Goal: Navigation & Orientation: Find specific page/section

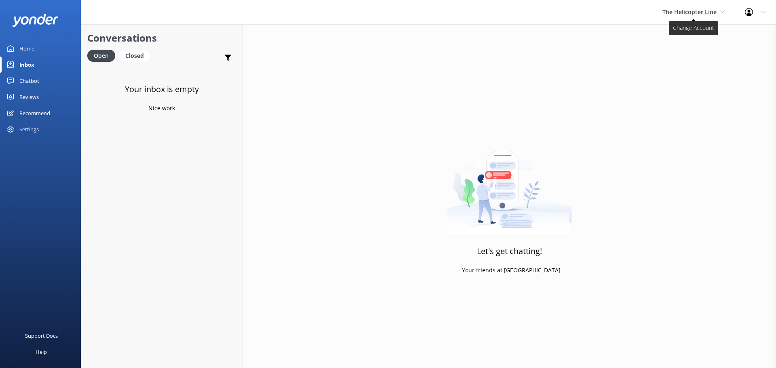
click at [688, 13] on span "The Helicopter Line" at bounding box center [689, 12] width 54 height 8
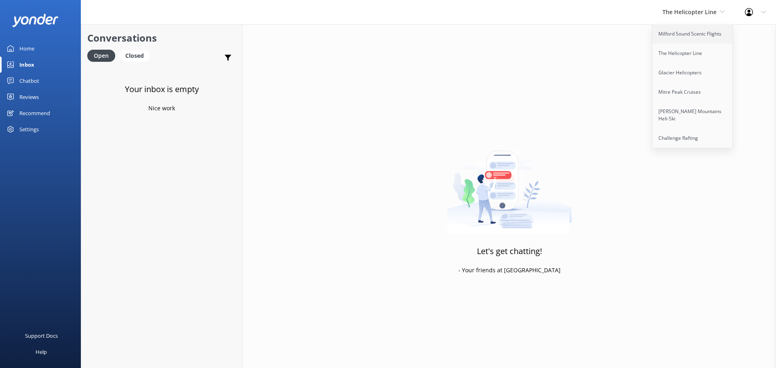
click at [687, 42] on link "Milford Sound Scenic Flights" at bounding box center [692, 33] width 81 height 19
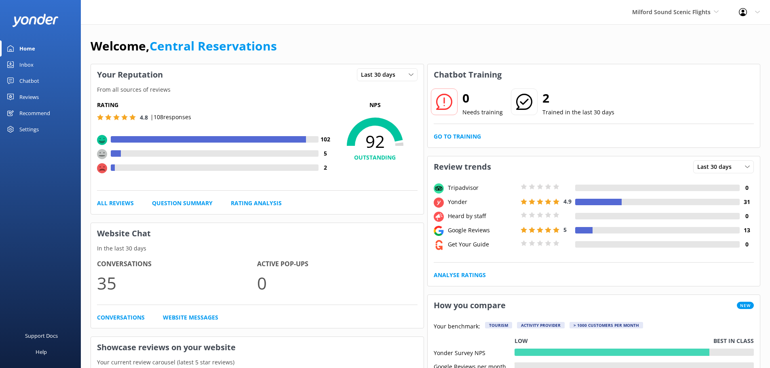
click at [22, 62] on div "Inbox" at bounding box center [26, 65] width 14 height 16
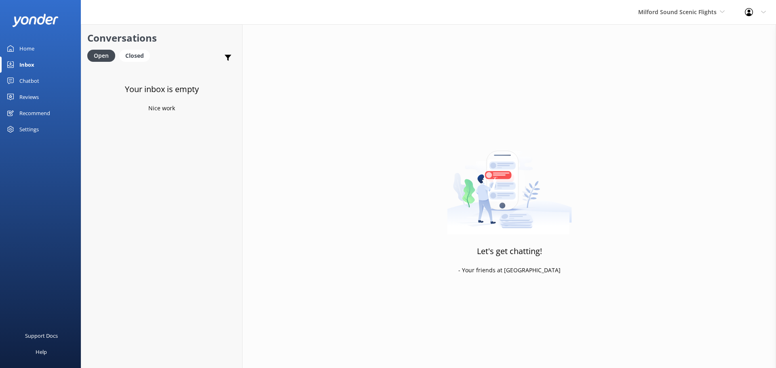
click at [664, 16] on span "Milford Sound Scenic Flights" at bounding box center [681, 12] width 86 height 9
click at [669, 43] on link "Milford Sound Scenic Flights" at bounding box center [668, 33] width 81 height 19
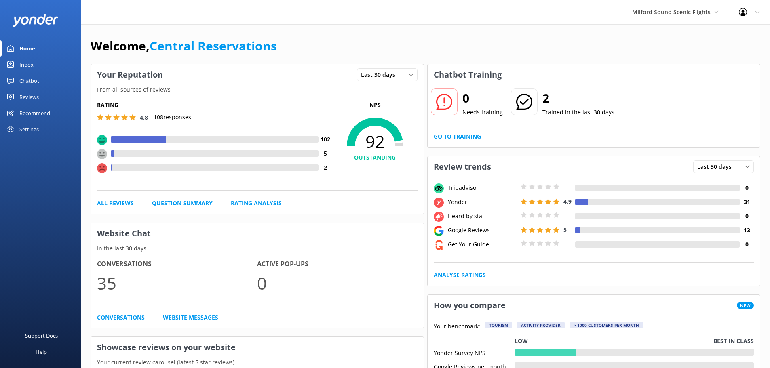
click at [690, 8] on span "Milford Sound Scenic Flights" at bounding box center [671, 12] width 78 height 8
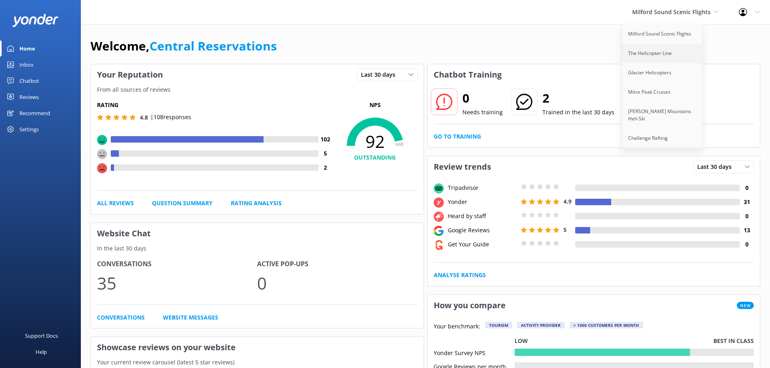
click at [668, 55] on link "The Helicopter Line" at bounding box center [662, 53] width 81 height 19
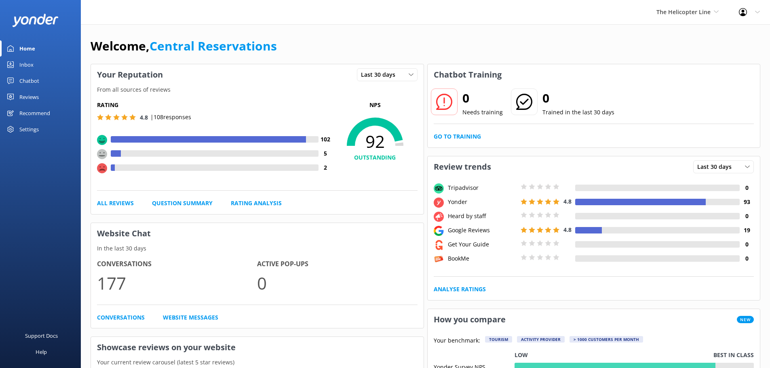
click at [50, 65] on link "Inbox" at bounding box center [40, 65] width 81 height 16
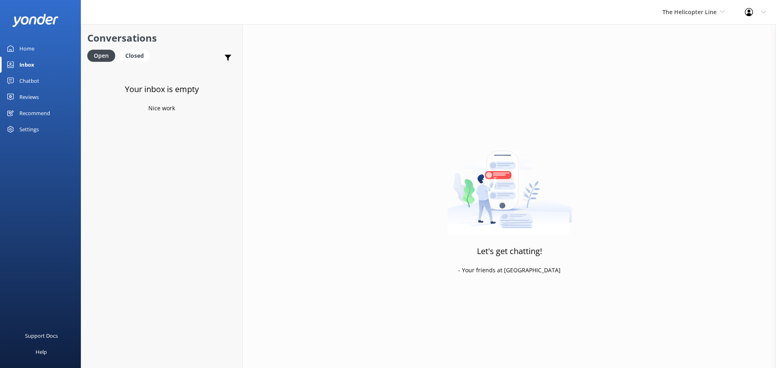
click at [724, 21] on div "The Helicopter Line Milford Sound Scenic Flights The Helicopter Line Glacier He…" at bounding box center [693, 12] width 82 height 24
click at [684, 78] on link "Glacier Helicopters" at bounding box center [692, 72] width 81 height 19
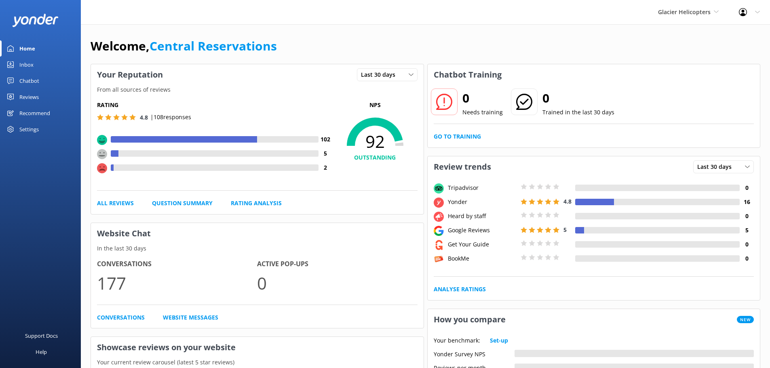
click at [23, 62] on div "Inbox" at bounding box center [26, 65] width 14 height 16
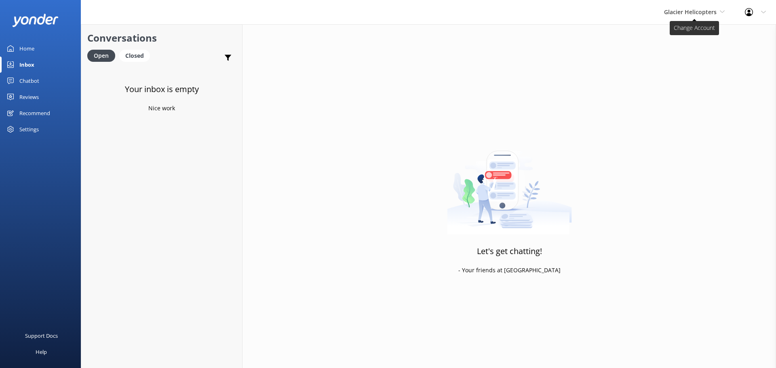
click at [698, 13] on span "Glacier Helicopters" at bounding box center [690, 12] width 53 height 8
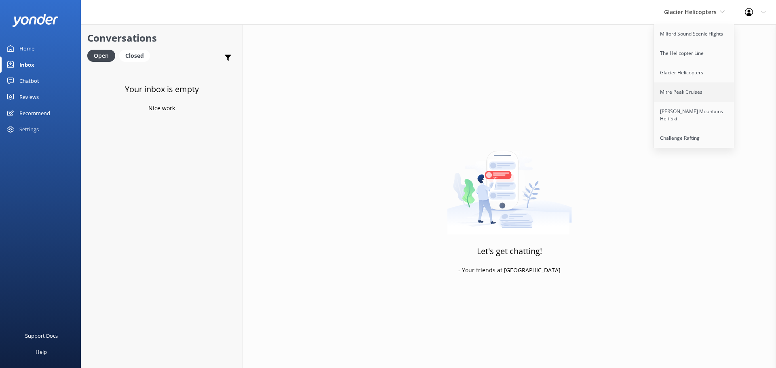
click at [664, 87] on link "Mitre Peak Cruises" at bounding box center [694, 91] width 81 height 19
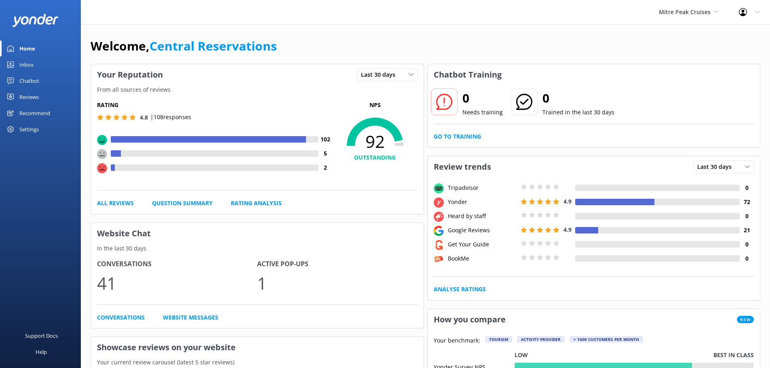
click at [32, 62] on div "Inbox" at bounding box center [26, 65] width 14 height 16
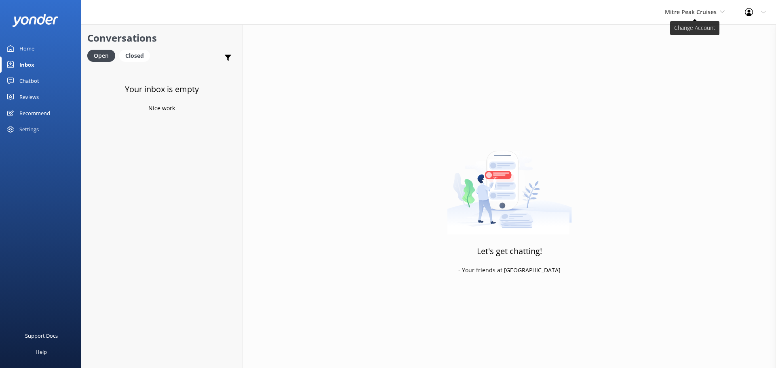
click at [700, 13] on span "Mitre Peak Cruises" at bounding box center [691, 12] width 52 height 8
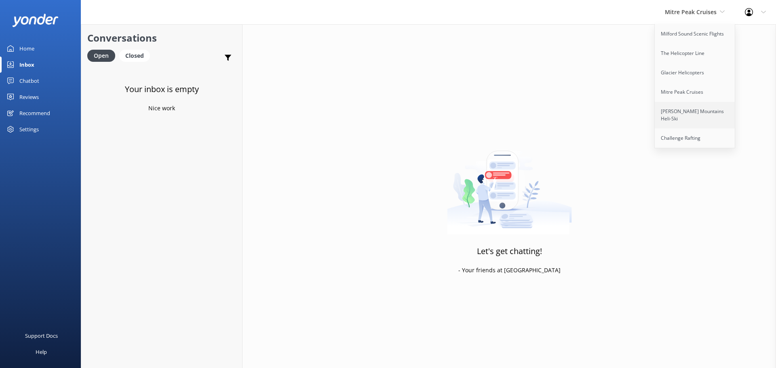
click at [679, 108] on link "[PERSON_NAME] Mountains Heli-Ski" at bounding box center [694, 115] width 81 height 27
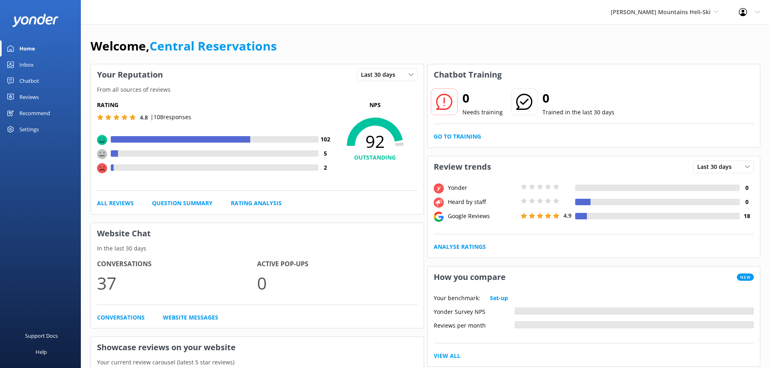
click at [17, 67] on link "Inbox" at bounding box center [40, 65] width 81 height 16
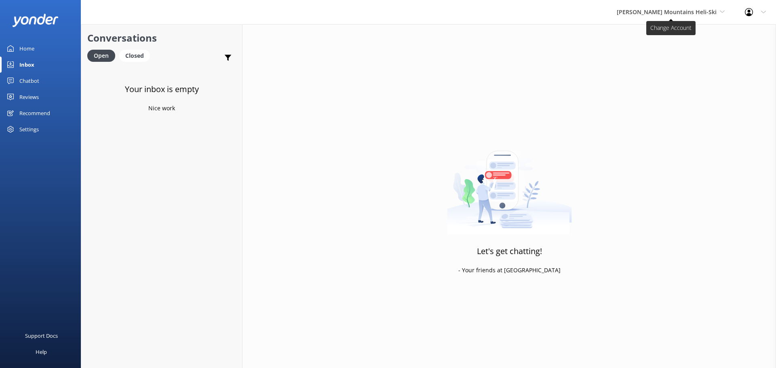
click at [703, 16] on span "[PERSON_NAME] Mountains Heli-Ski" at bounding box center [670, 12] width 108 height 9
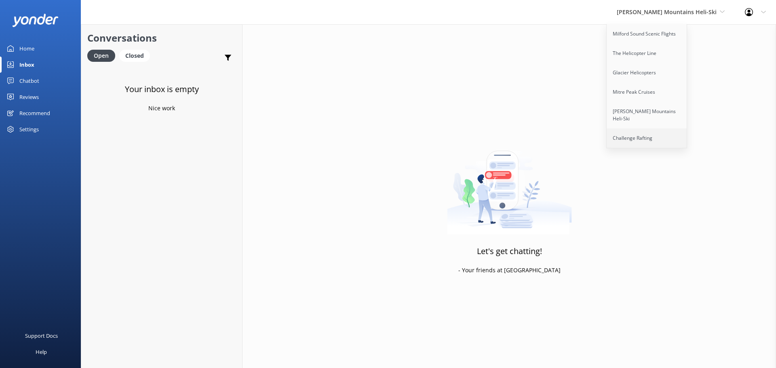
click at [649, 128] on link "Challenge Rafting" at bounding box center [646, 137] width 81 height 19
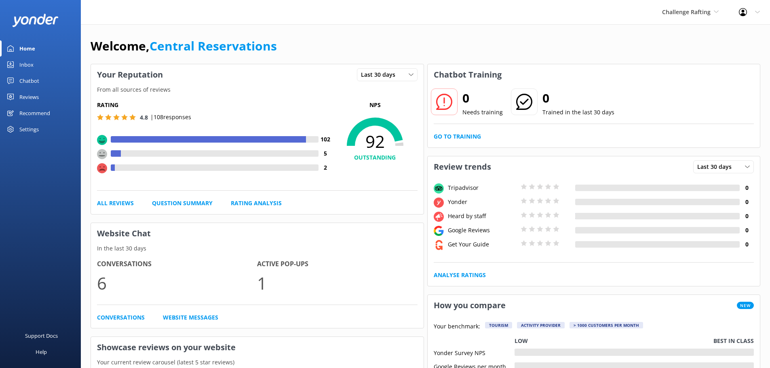
click at [32, 61] on div "Inbox" at bounding box center [26, 65] width 14 height 16
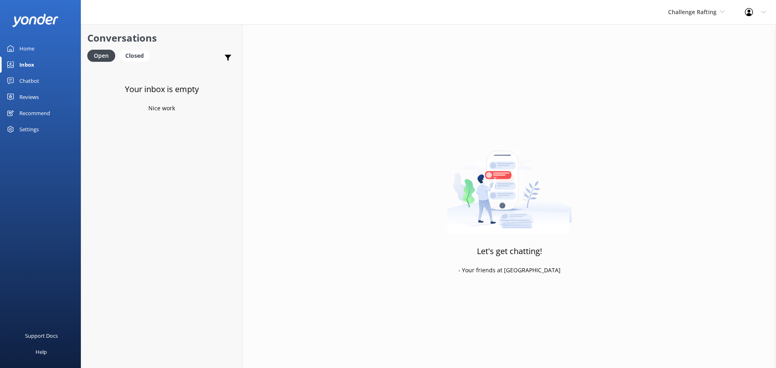
click at [560, 51] on div "Let's get chatting! - Your friends at [GEOGRAPHIC_DATA]" at bounding box center [508, 208] width 533 height 368
click at [154, 211] on div "Your inbox is empty Nice work" at bounding box center [161, 251] width 161 height 368
